Goal: Navigation & Orientation: Find specific page/section

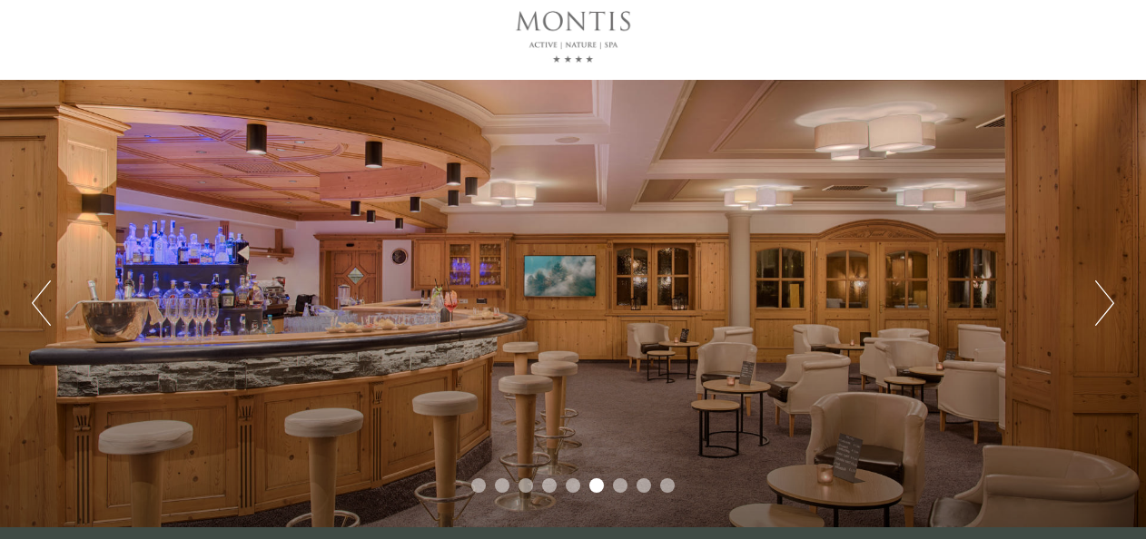
scroll to position [91, 0]
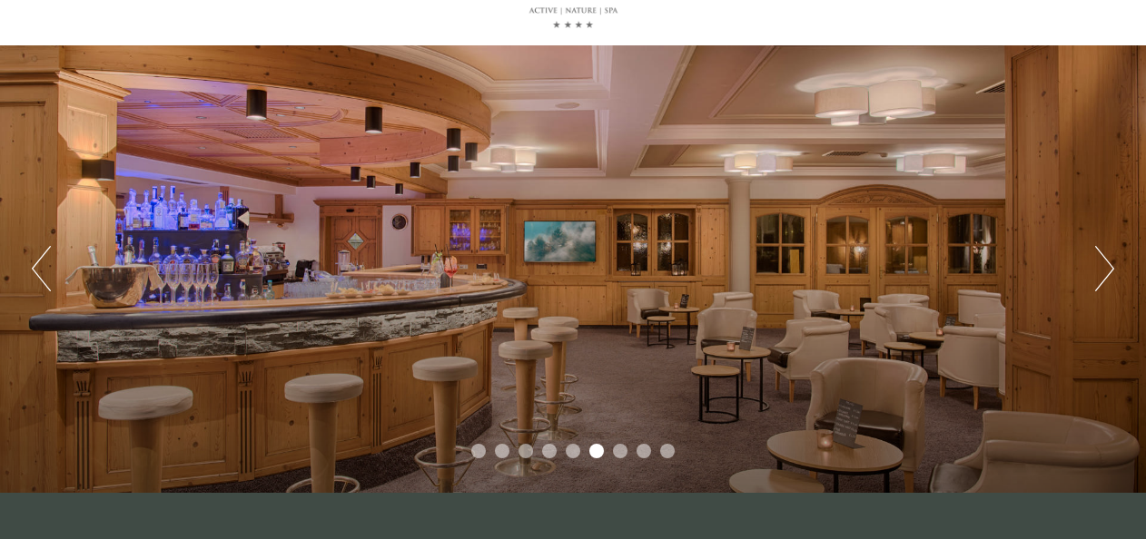
click at [1099, 275] on button "Next" at bounding box center [1104, 268] width 19 height 45
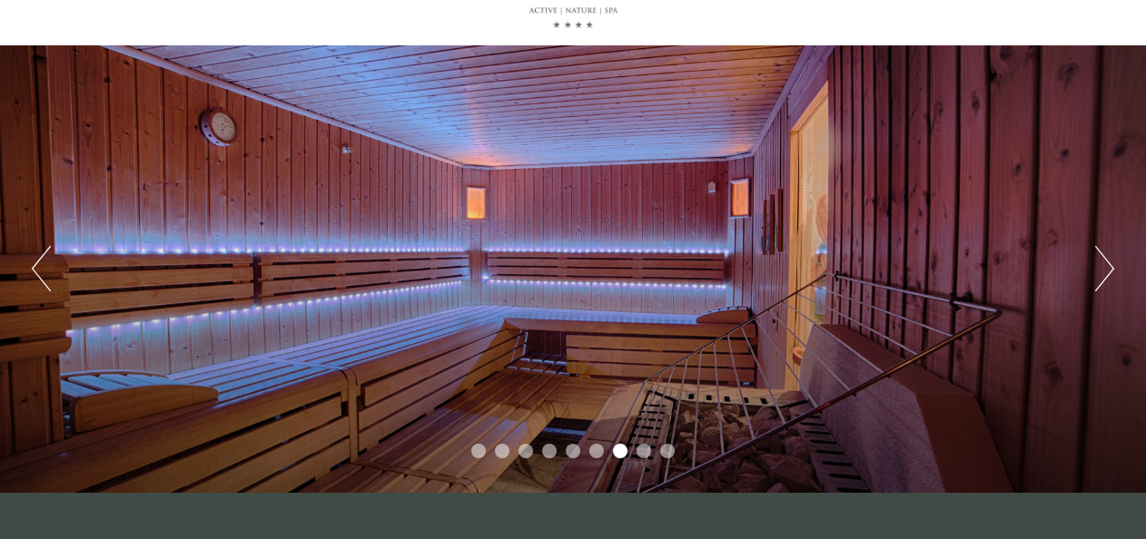
click at [1099, 275] on button "Next" at bounding box center [1104, 268] width 19 height 45
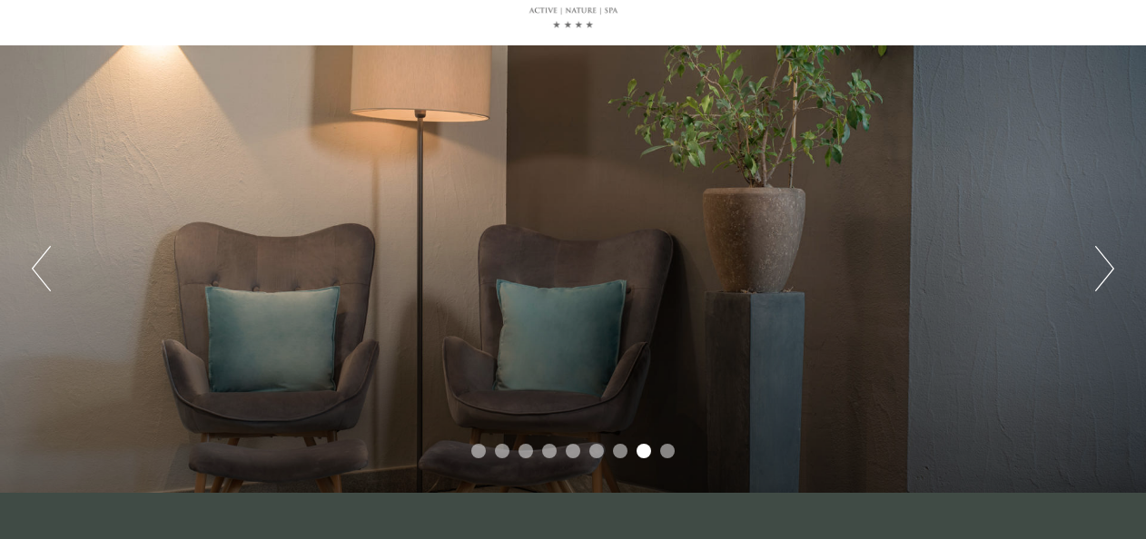
click at [1099, 275] on button "Next" at bounding box center [1104, 268] width 19 height 45
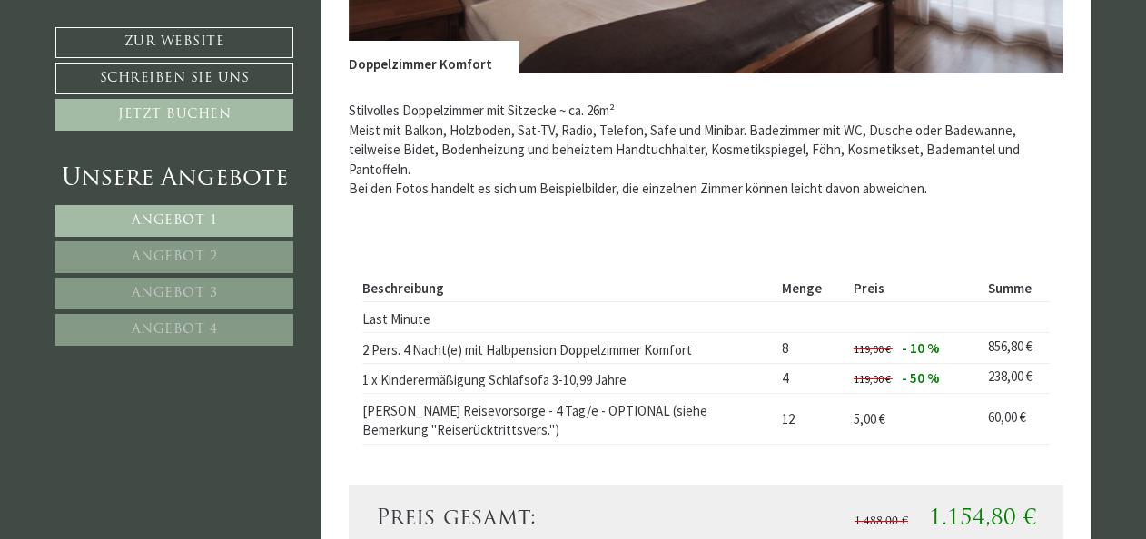
scroll to position [1592, 0]
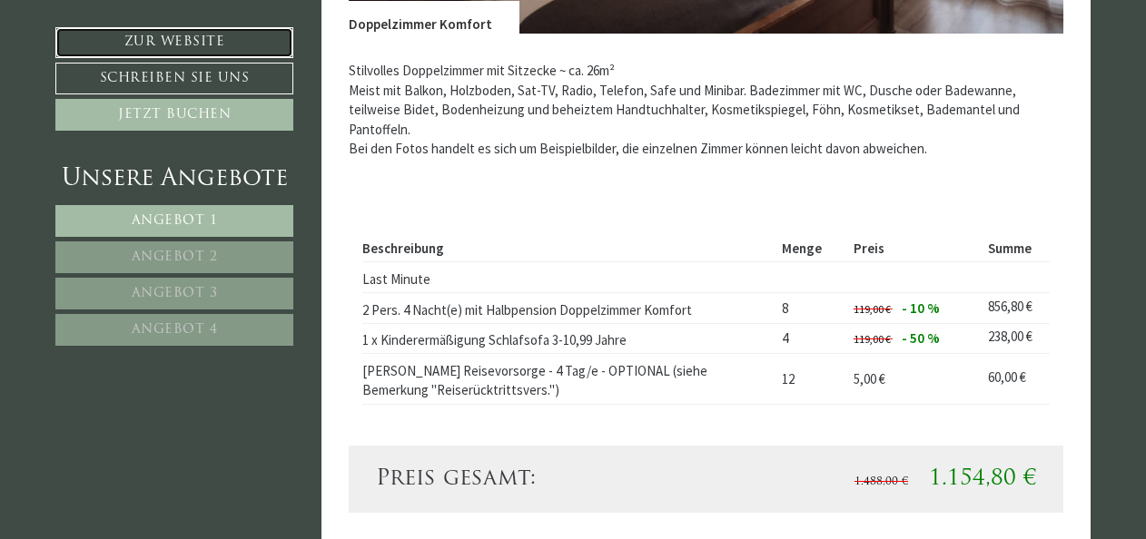
click at [192, 44] on link "Zur Website" at bounding box center [174, 42] width 238 height 31
click at [271, 253] on link "Angebot 2" at bounding box center [174, 257] width 238 height 32
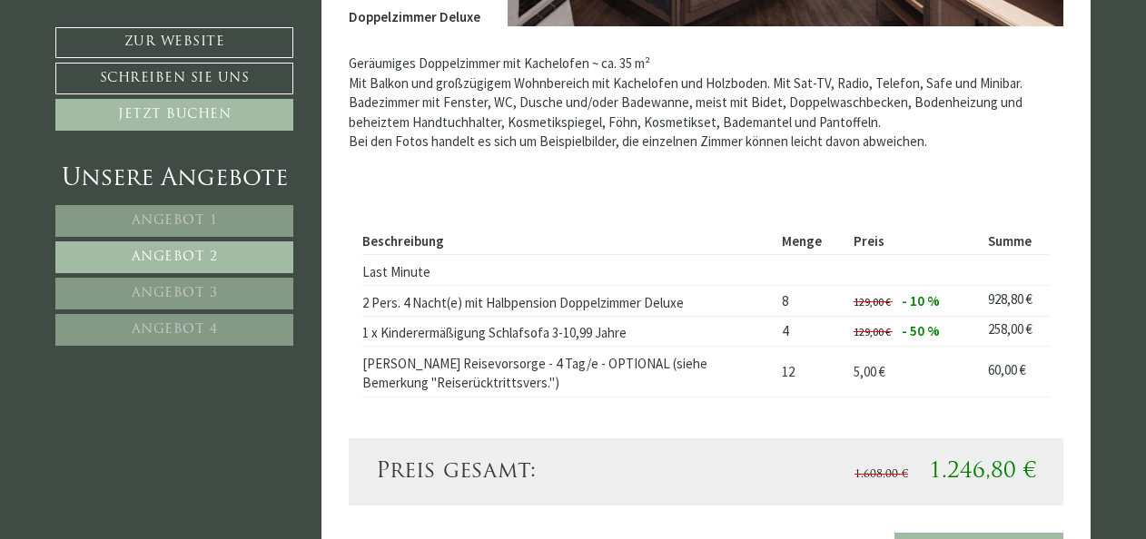
scroll to position [1620, 0]
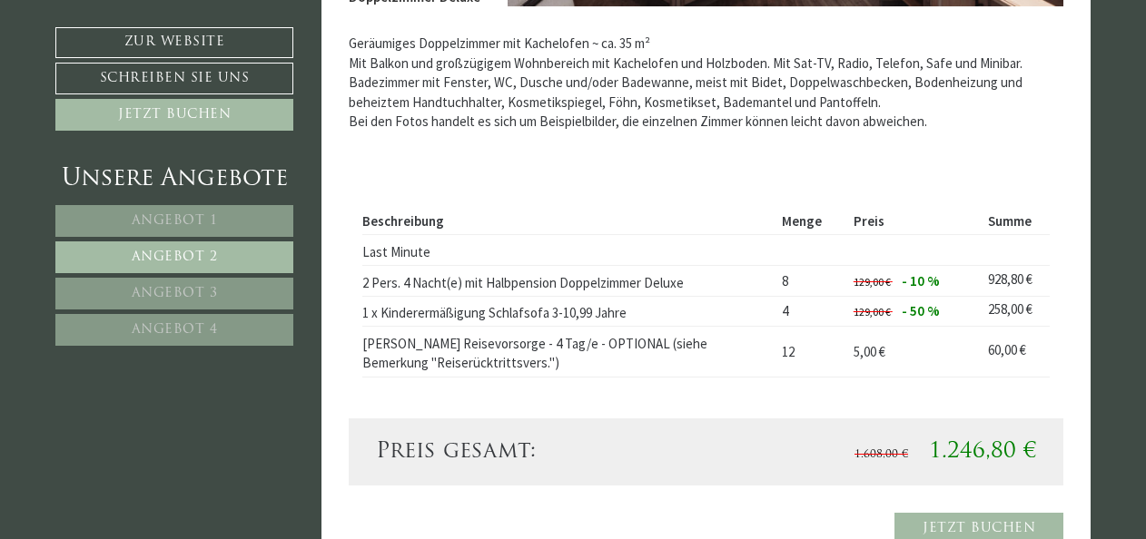
click at [213, 289] on span "Angebot 3" at bounding box center [175, 294] width 86 height 14
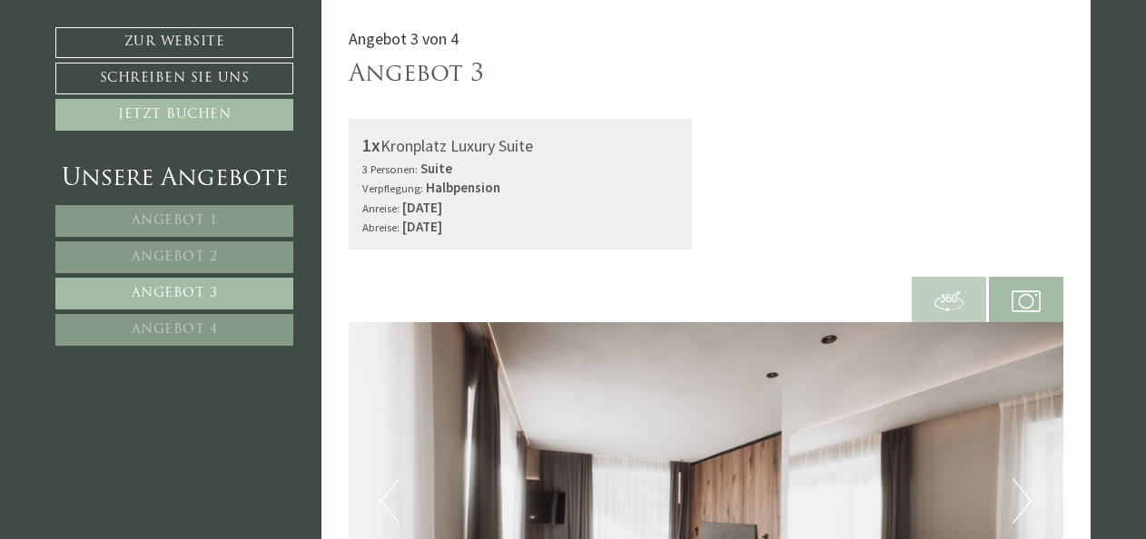
drag, startPoint x: 1143, startPoint y: 102, endPoint x: 1154, endPoint y: 158, distance: 57.3
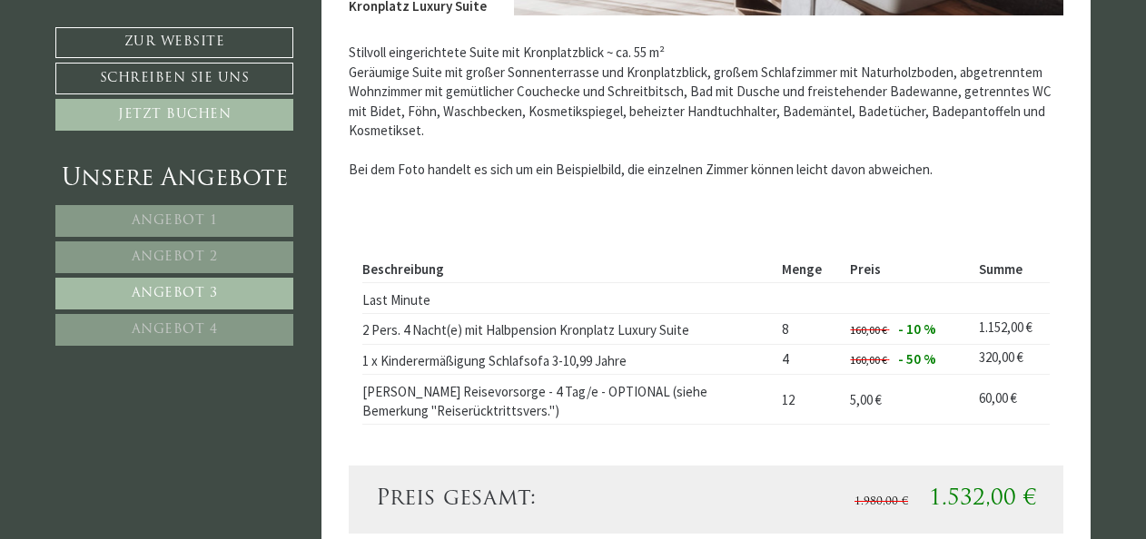
scroll to position [1707, 0]
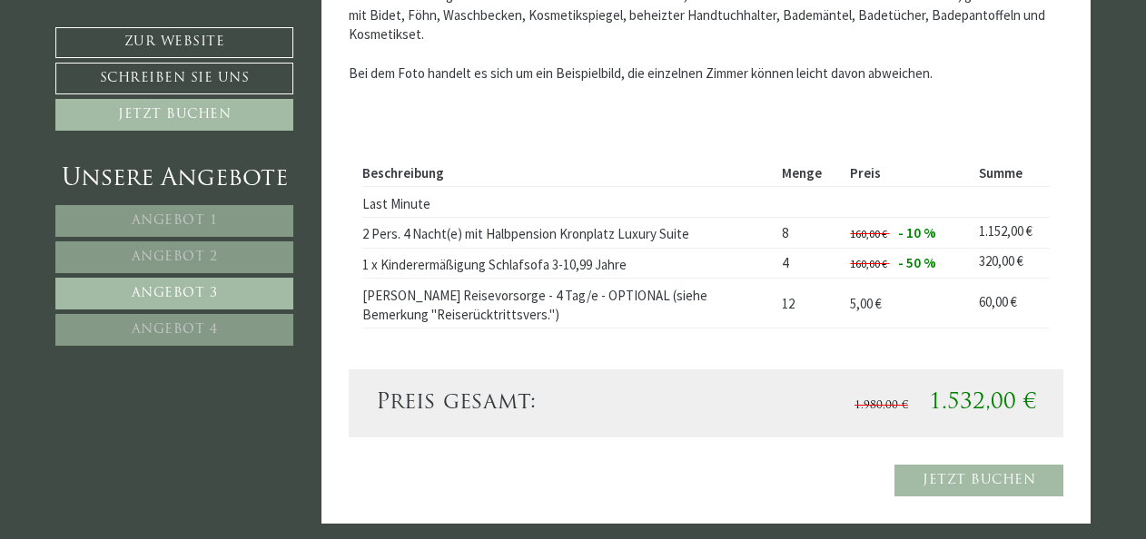
click at [230, 323] on link "Angebot 4" at bounding box center [174, 330] width 238 height 32
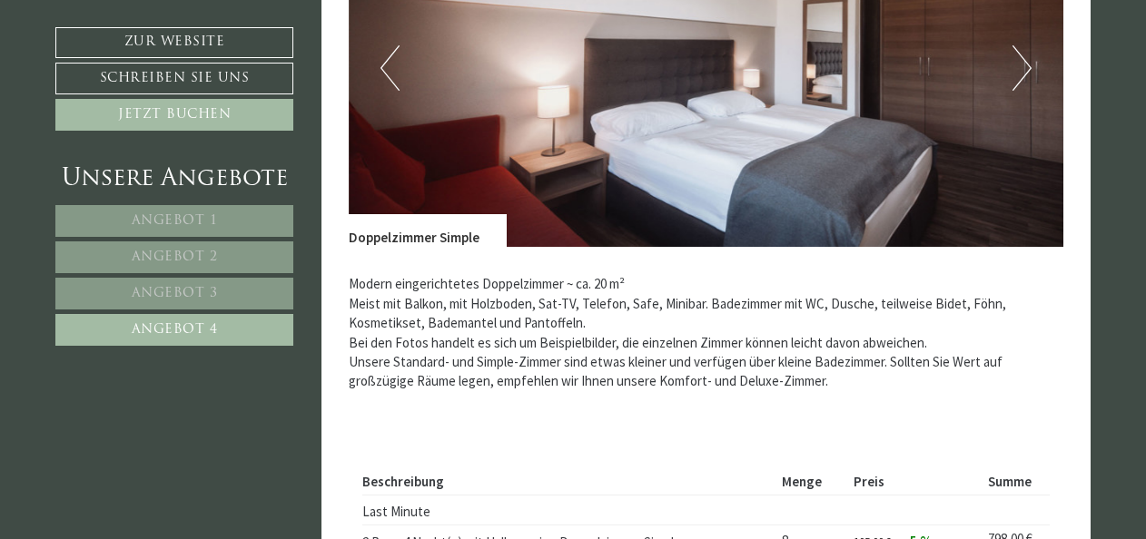
scroll to position [1269, 0]
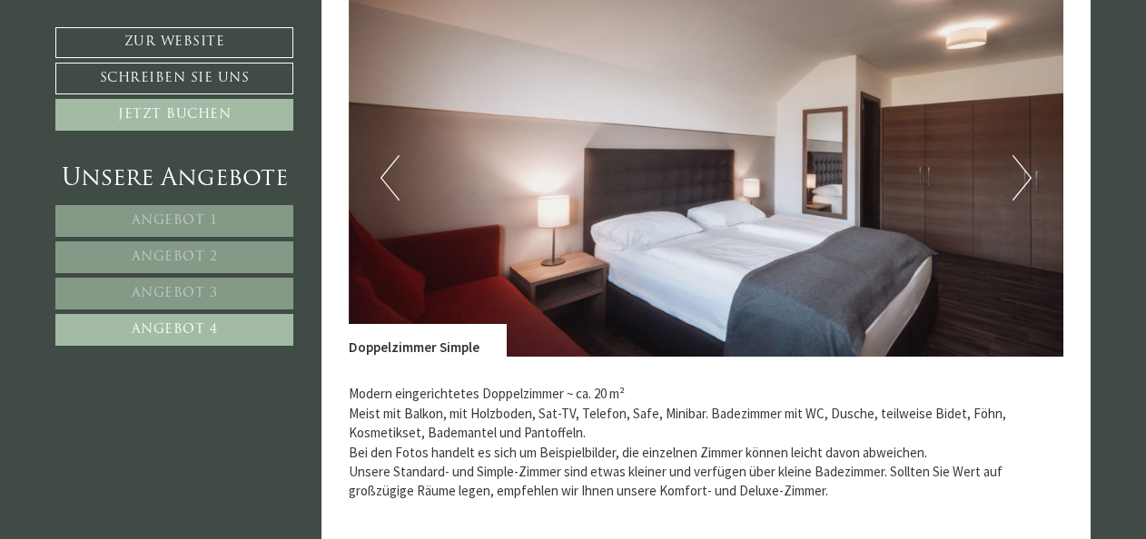
click at [1018, 172] on button "Next" at bounding box center [1021, 177] width 19 height 45
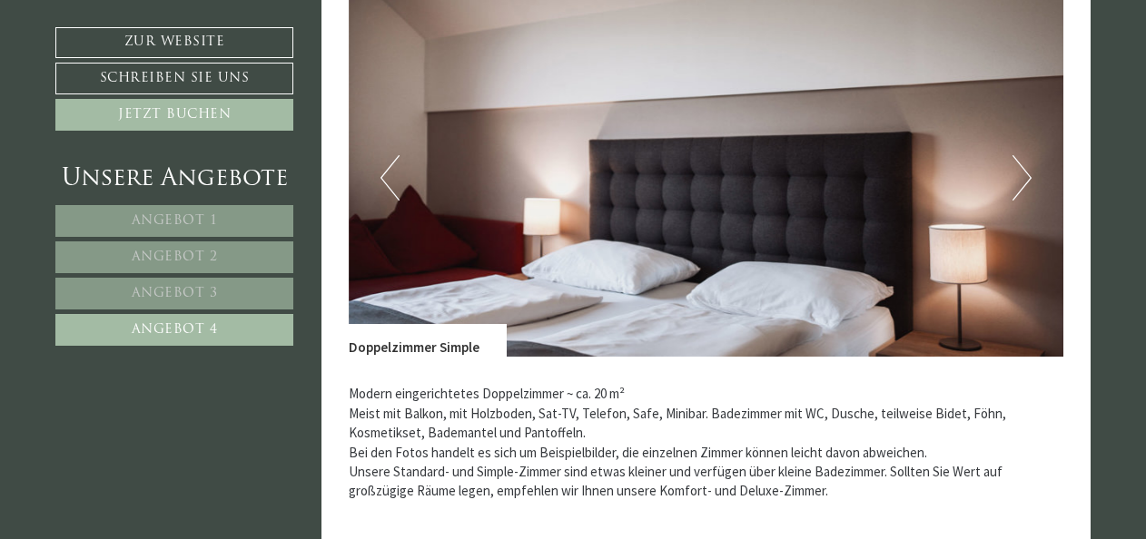
click at [1018, 172] on button "Next" at bounding box center [1021, 177] width 19 height 45
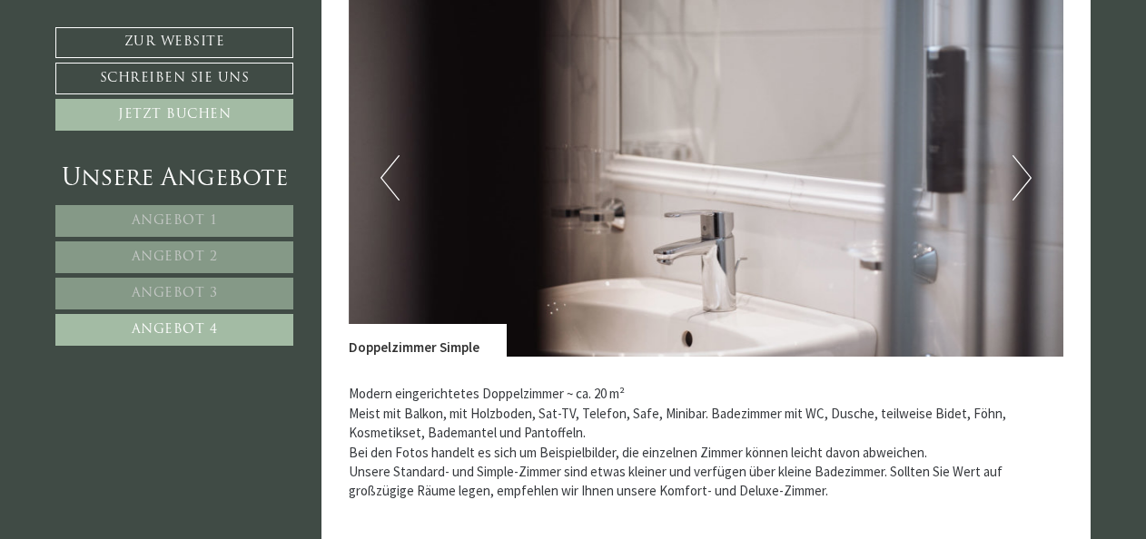
click at [1018, 172] on button "Next" at bounding box center [1021, 177] width 19 height 45
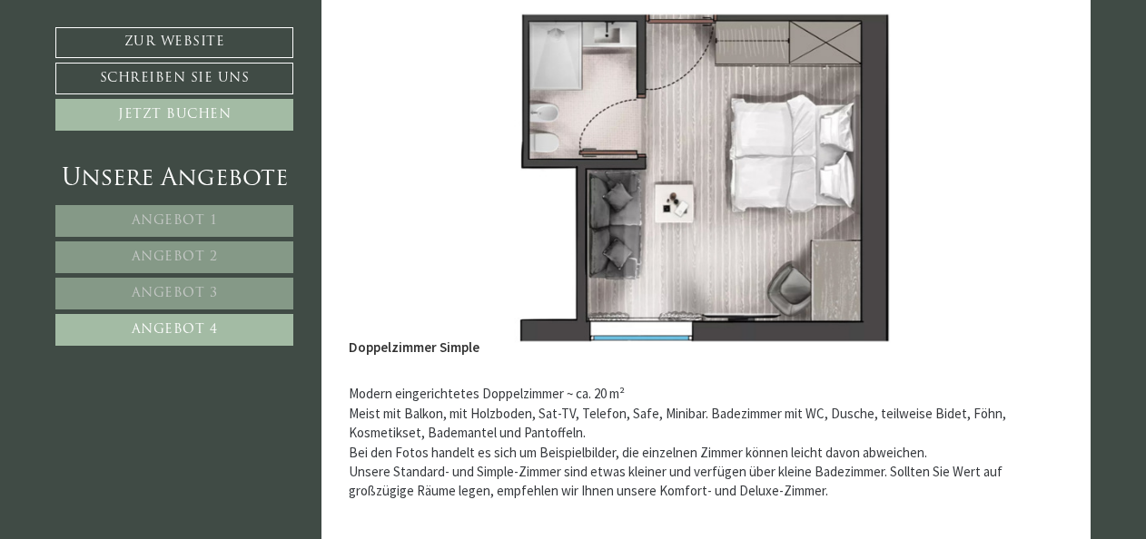
click at [1018, 172] on button "Next" at bounding box center [1021, 177] width 19 height 45
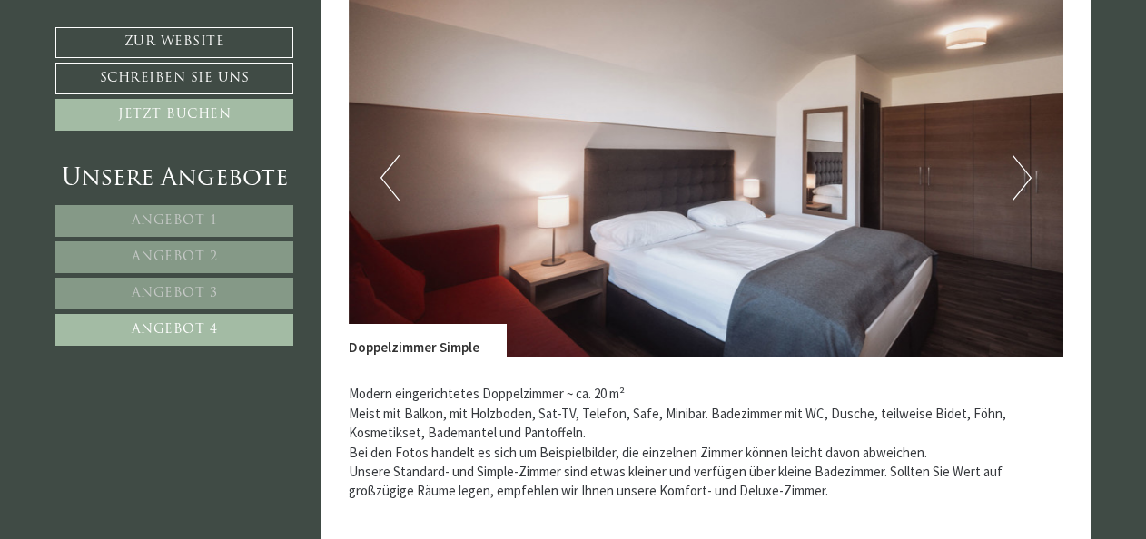
click at [1018, 172] on button "Next" at bounding box center [1021, 177] width 19 height 45
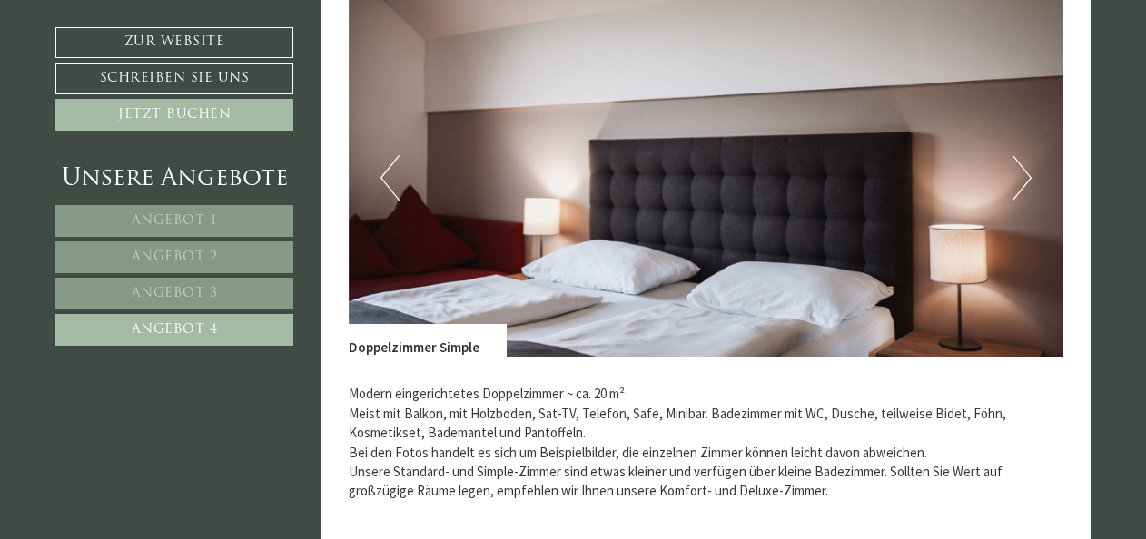
click at [1018, 172] on button "Next" at bounding box center [1021, 177] width 19 height 45
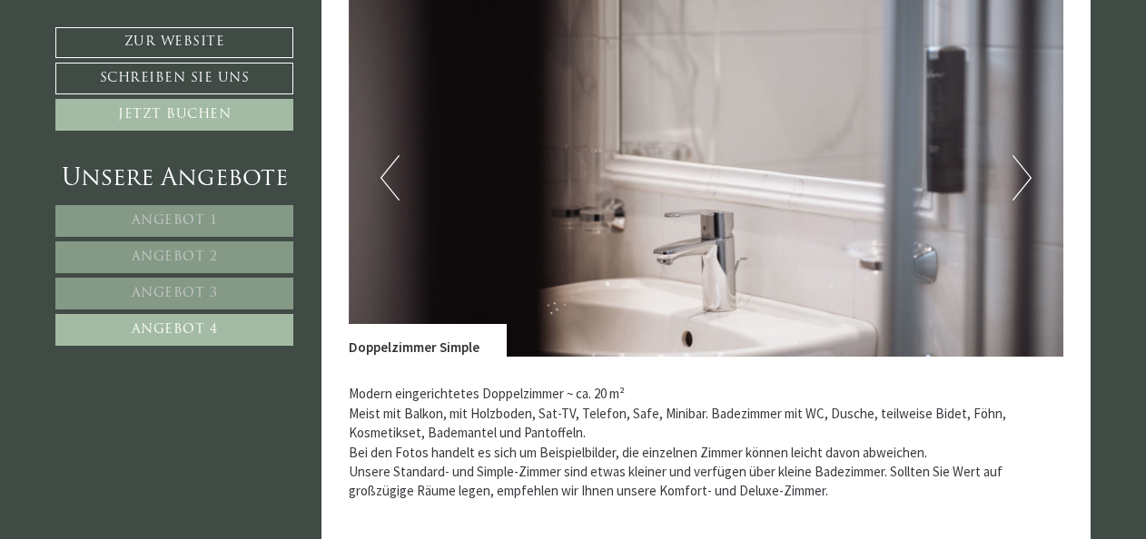
click at [1018, 172] on button "Next" at bounding box center [1021, 177] width 19 height 45
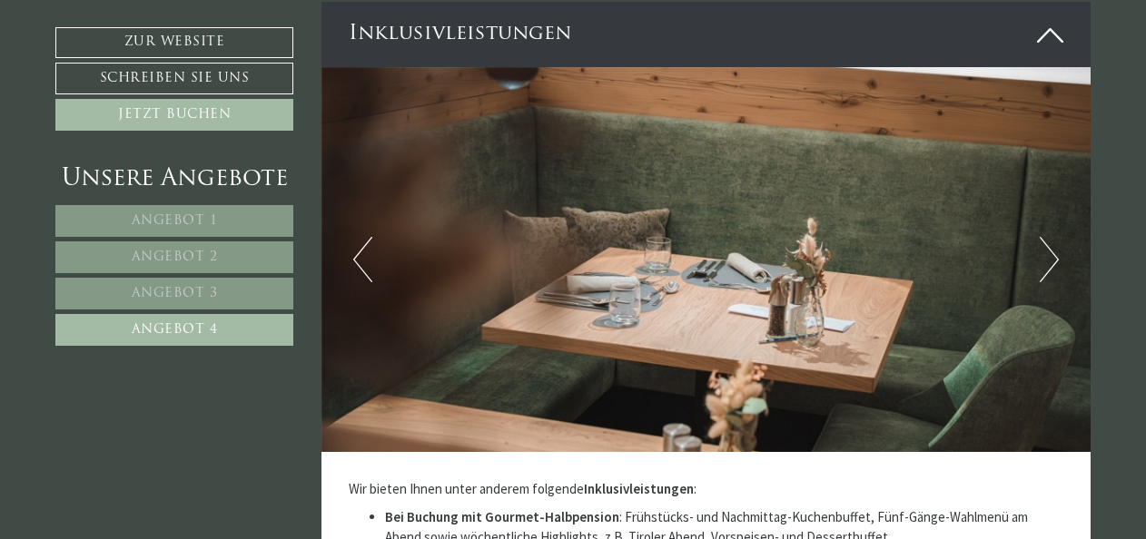
scroll to position [2889, 0]
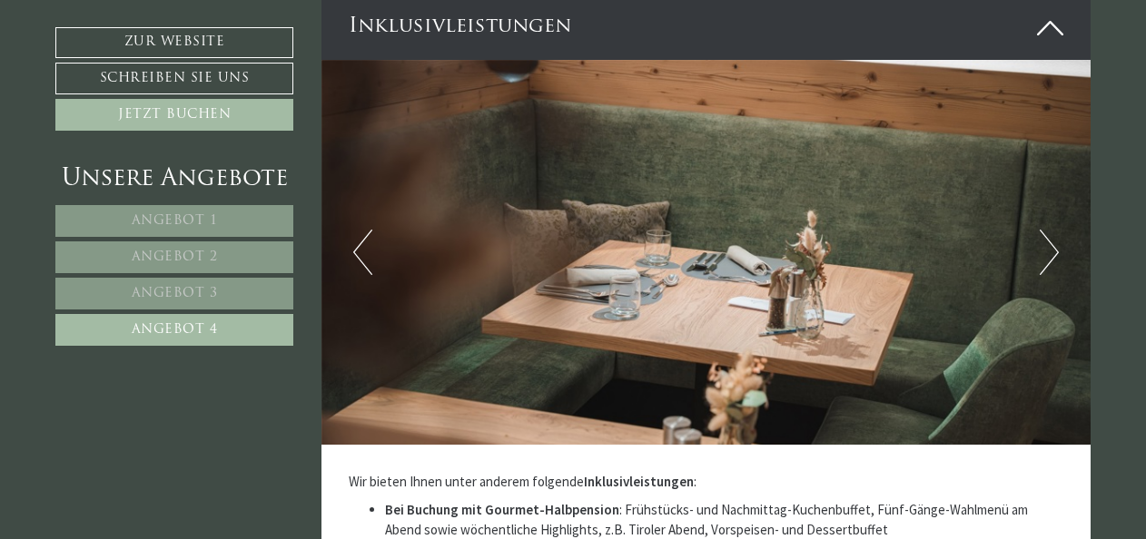
click at [1040, 259] on button "Next" at bounding box center [1049, 252] width 19 height 45
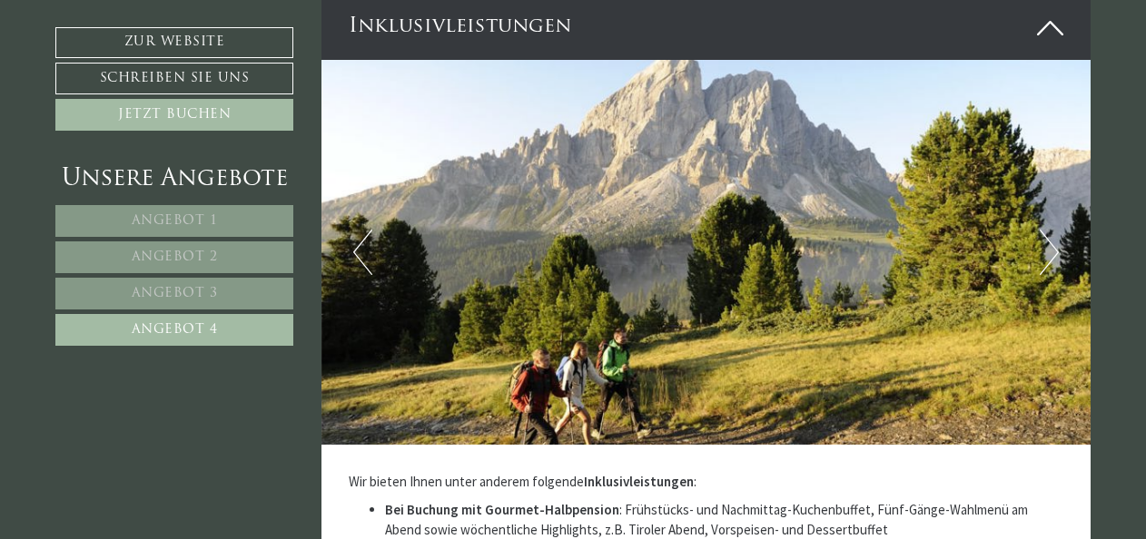
click at [1040, 259] on button "Next" at bounding box center [1049, 252] width 19 height 45
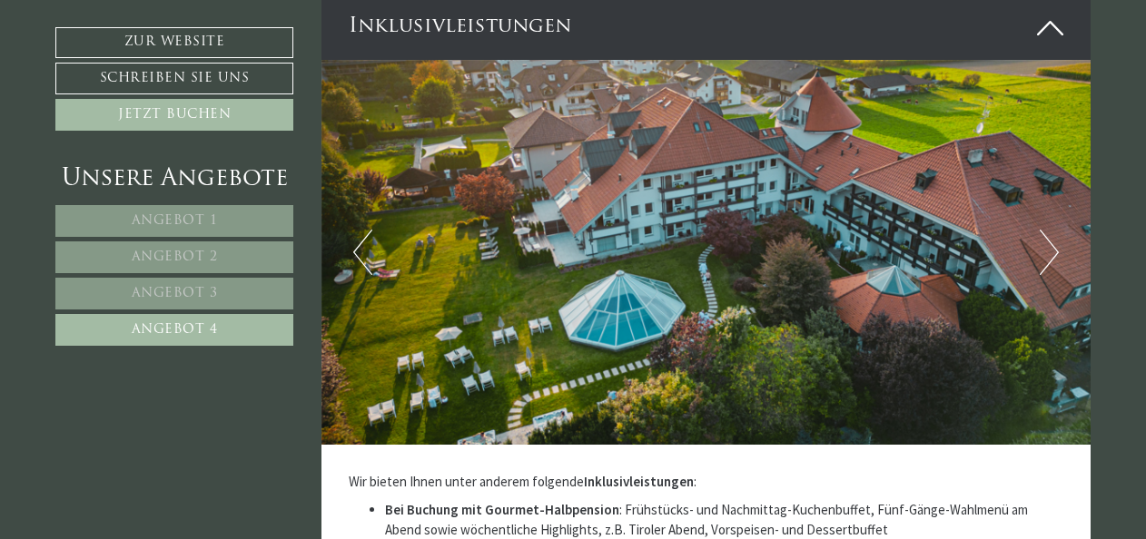
click at [1040, 259] on button "Next" at bounding box center [1049, 252] width 19 height 45
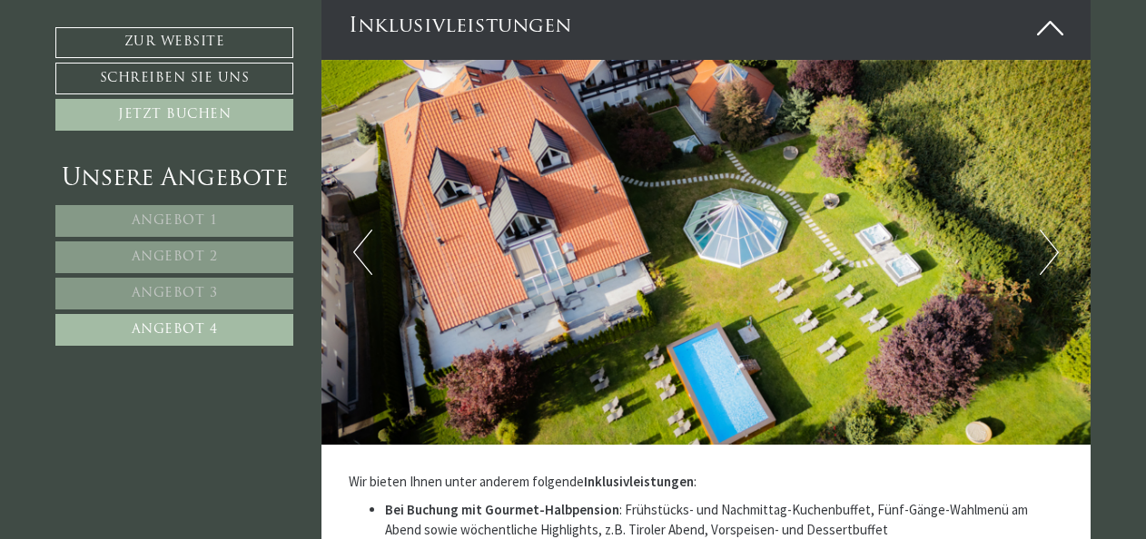
click at [1040, 259] on button "Next" at bounding box center [1049, 252] width 19 height 45
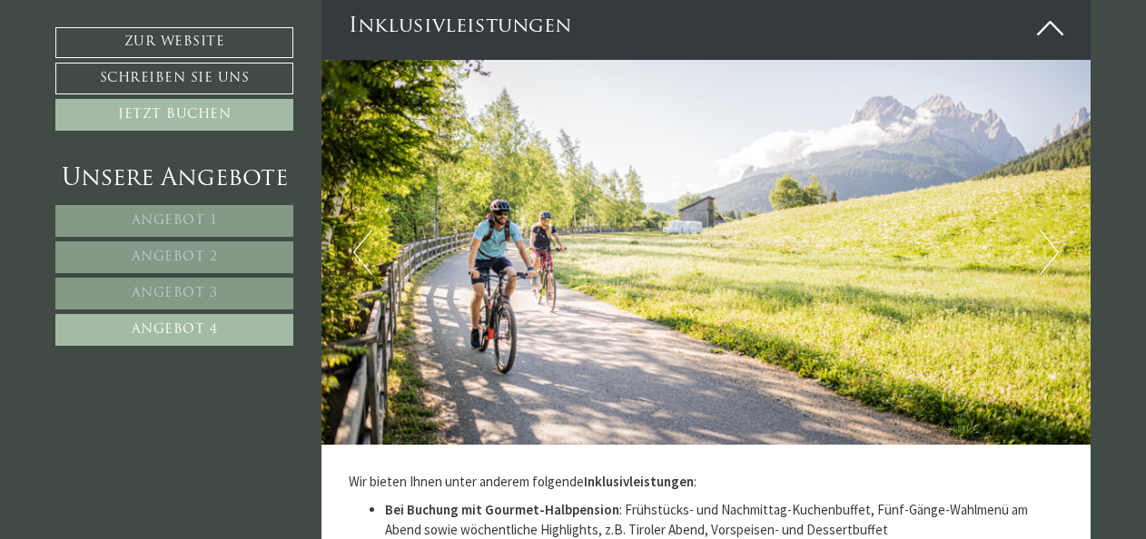
click at [1040, 259] on button "Next" at bounding box center [1049, 252] width 19 height 45
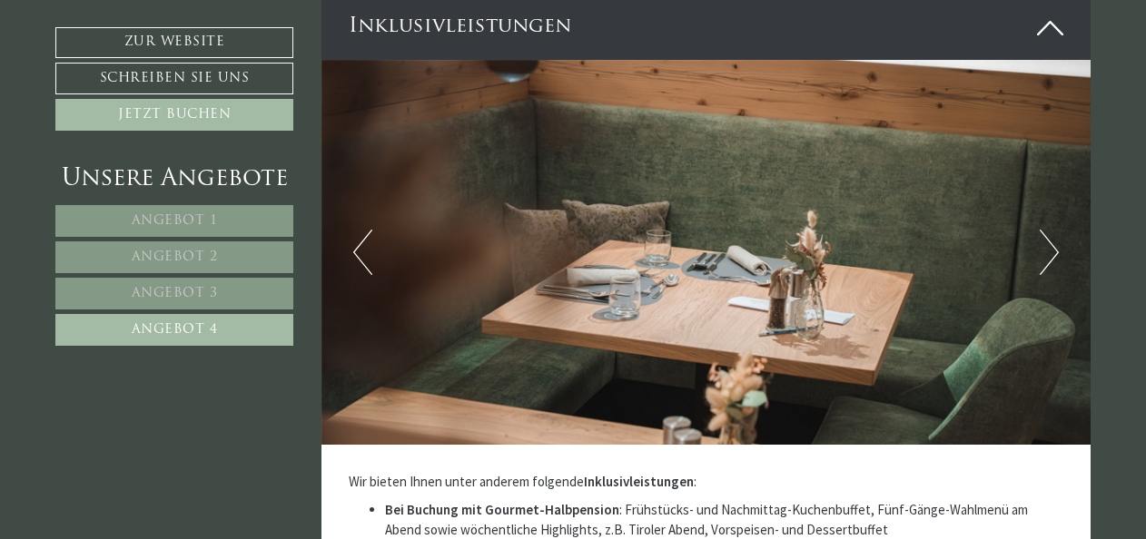
click at [1040, 259] on button "Next" at bounding box center [1049, 252] width 19 height 45
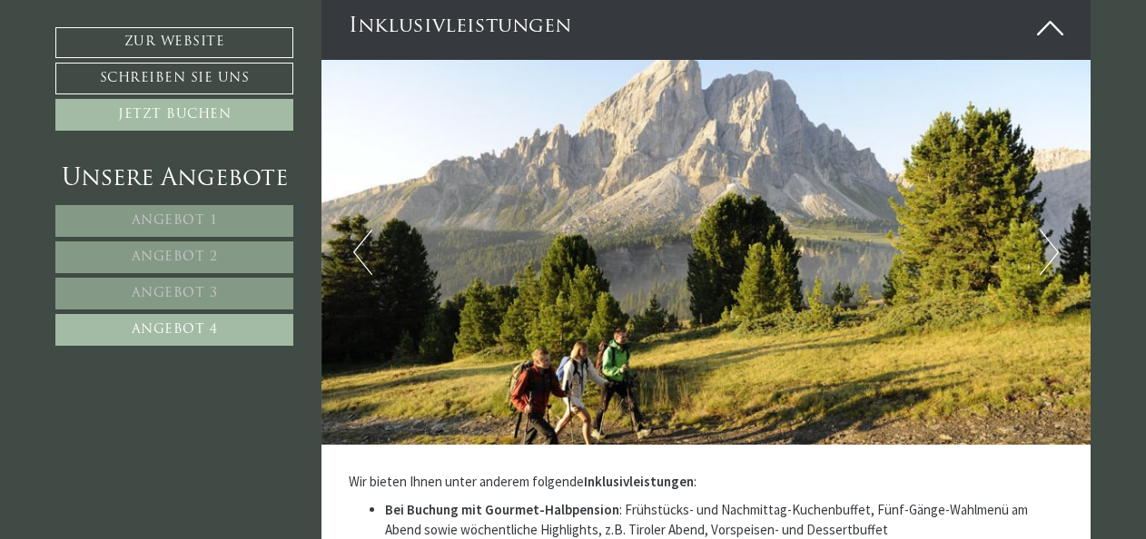
click at [1040, 259] on button "Next" at bounding box center [1049, 252] width 19 height 45
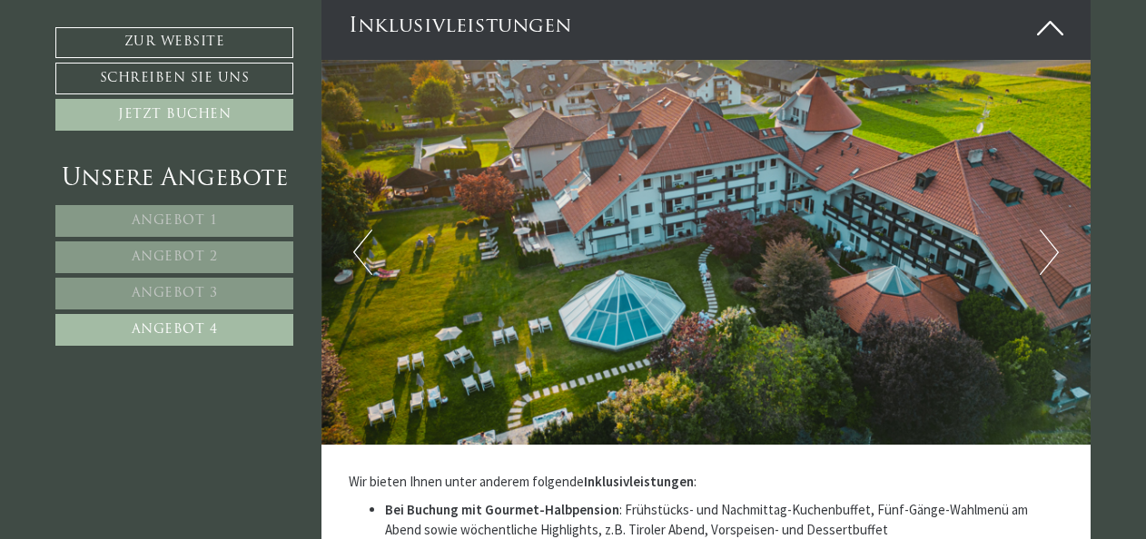
click at [1040, 259] on button "Next" at bounding box center [1049, 252] width 19 height 45
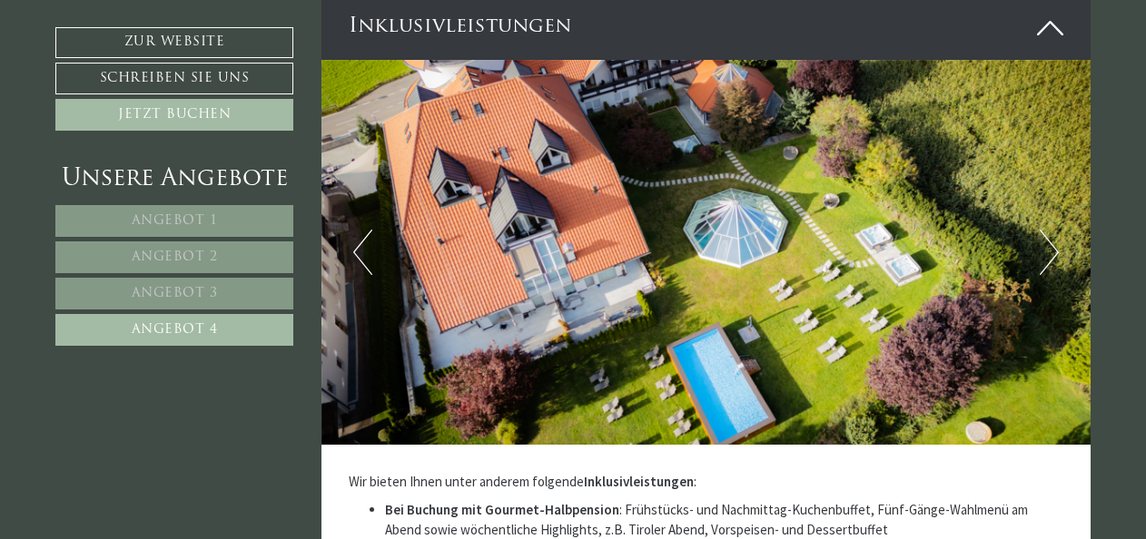
click at [1040, 259] on button "Next" at bounding box center [1049, 252] width 19 height 45
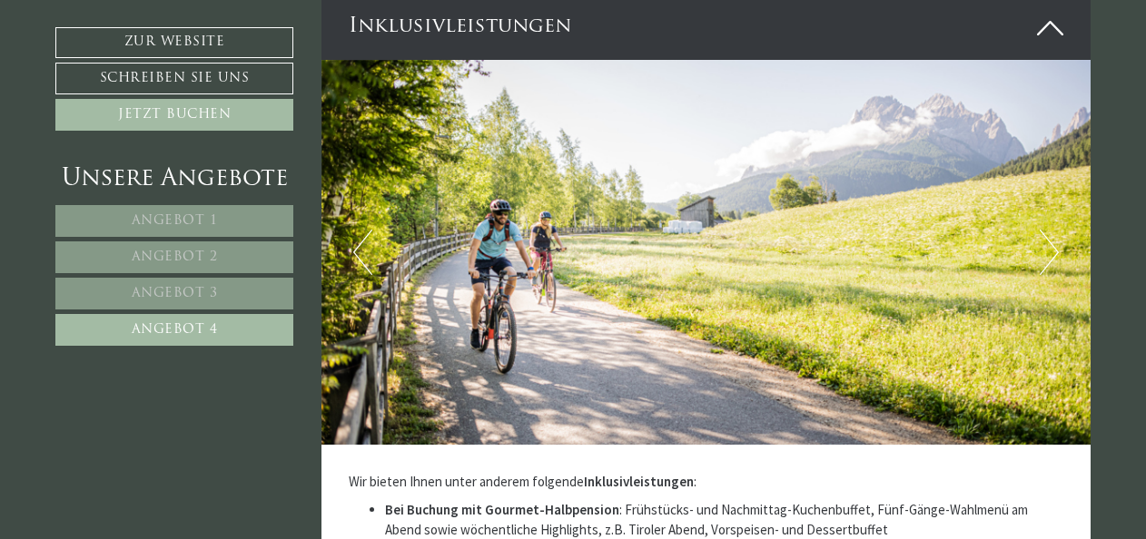
click at [1040, 259] on button "Next" at bounding box center [1049, 252] width 19 height 45
